Goal: Transaction & Acquisition: Purchase product/service

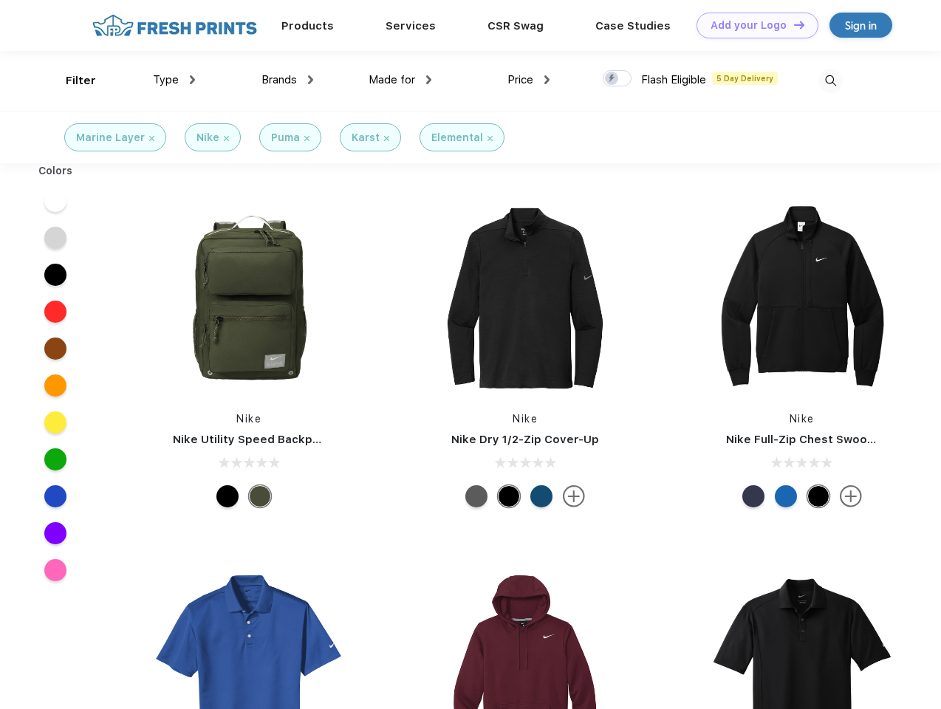
scroll to position [1, 0]
click at [752, 25] on link "Add your Logo Design Tool" at bounding box center [757, 26] width 122 height 26
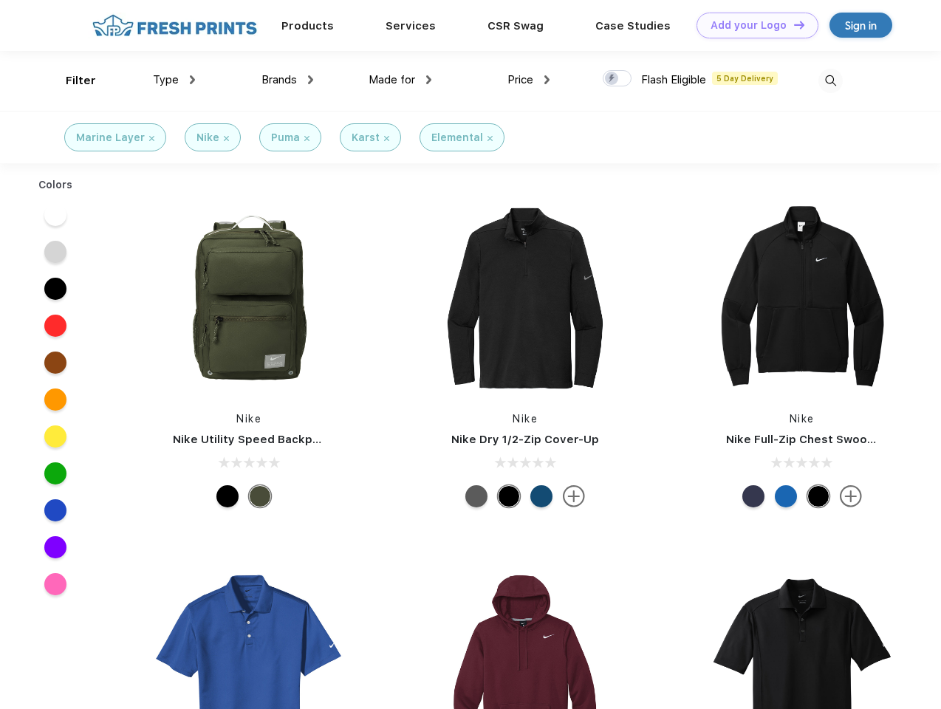
click at [0, 0] on div "Design Tool" at bounding box center [0, 0] width 0 height 0
click at [792, 24] on link "Add your Logo Design Tool" at bounding box center [757, 26] width 122 height 26
click at [71, 80] on div "Filter" at bounding box center [81, 80] width 30 height 17
click at [174, 80] on span "Type" at bounding box center [166, 79] width 26 height 13
click at [287, 80] on span "Brands" at bounding box center [278, 79] width 35 height 13
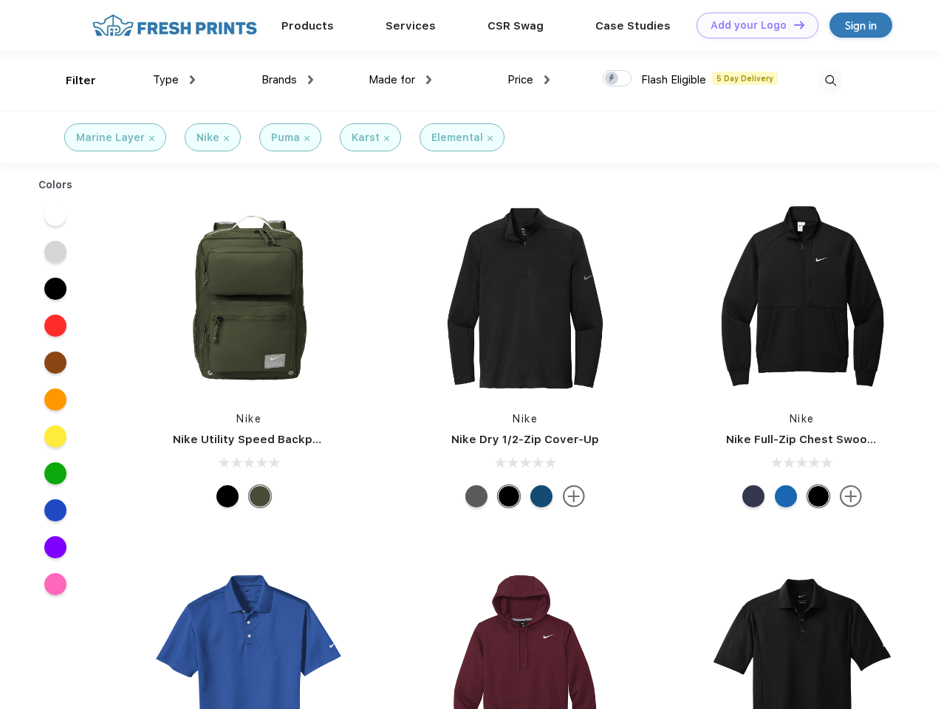
click at [400, 80] on span "Made for" at bounding box center [391, 79] width 47 height 13
click at [529, 80] on span "Price" at bounding box center [520, 79] width 26 height 13
click at [617, 79] on div at bounding box center [616, 78] width 29 height 16
click at [612, 79] on input "checkbox" at bounding box center [607, 74] width 10 height 10
click at [830, 80] on img at bounding box center [830, 81] width 24 height 24
